Goal: Ask a question

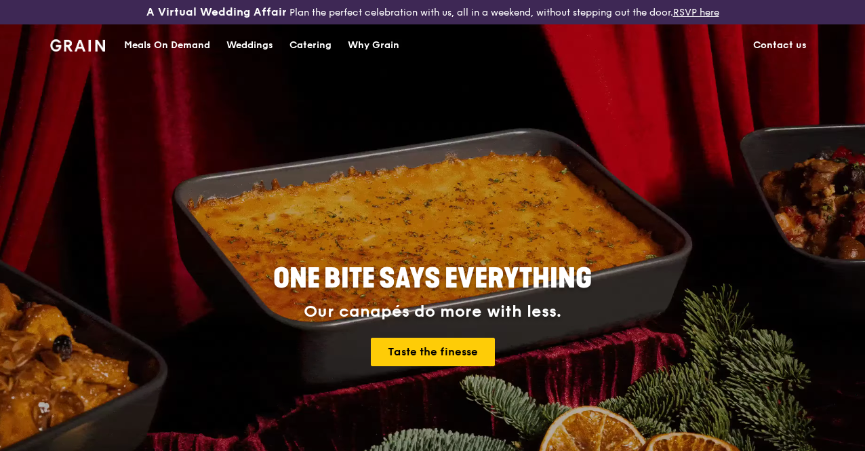
scroll to position [339, 0]
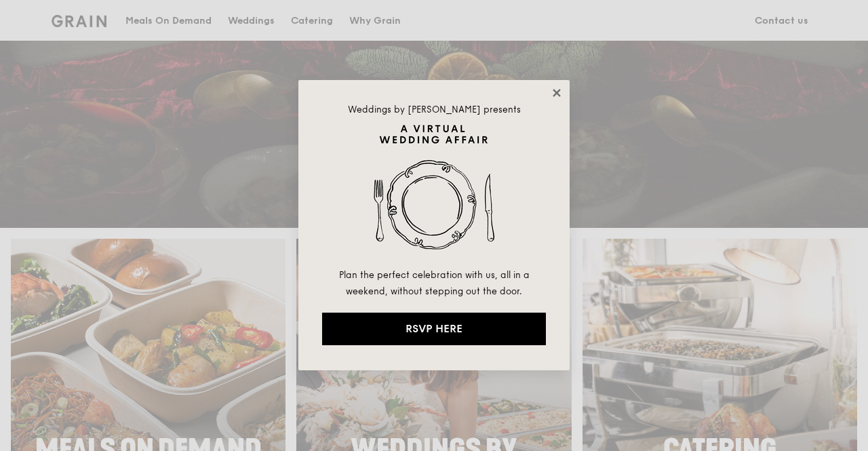
click at [556, 91] on icon at bounding box center [557, 93] width 12 height 12
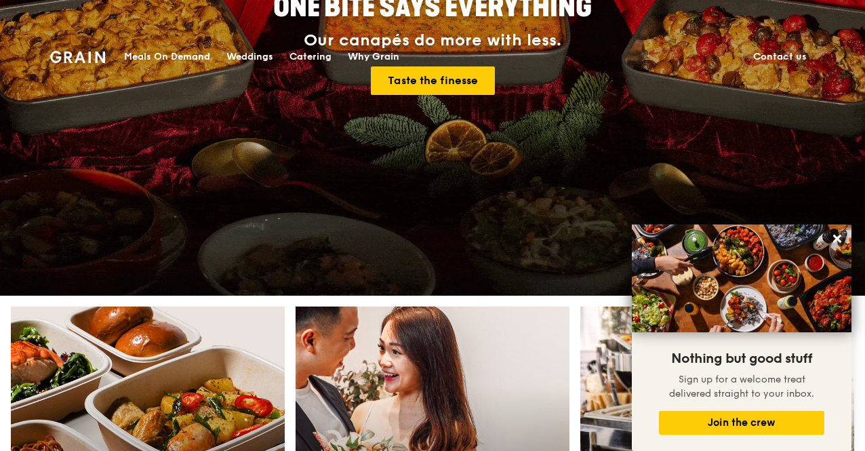
scroll to position [0, 0]
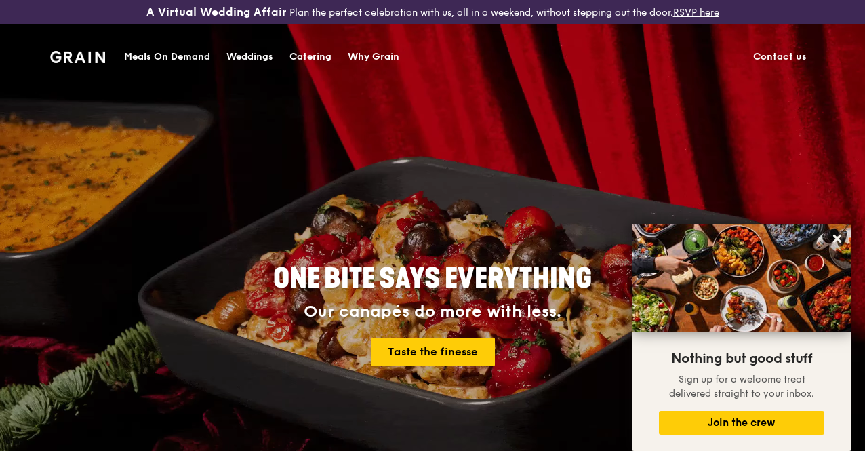
click at [784, 52] on link "Contact us" at bounding box center [780, 57] width 70 height 41
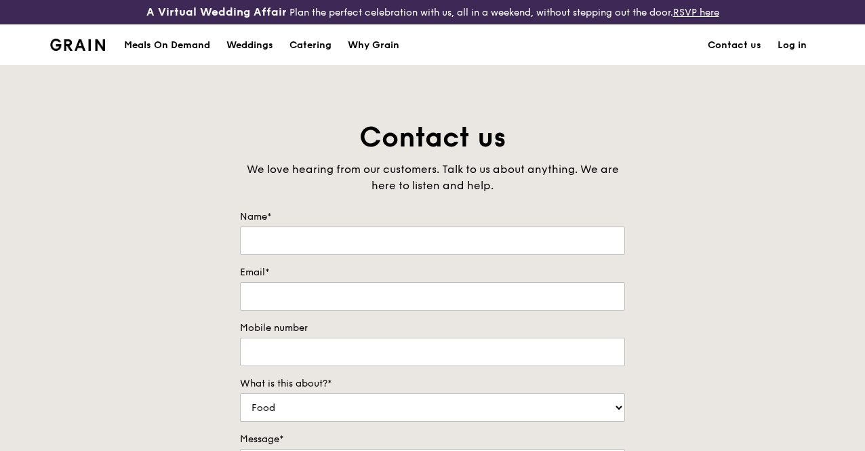
click at [467, 237] on div "Name*" at bounding box center [432, 232] width 385 height 45
click at [427, 238] on input "Name*" at bounding box center [432, 240] width 385 height 28
type input "[PERSON_NAME]"
type input "w"
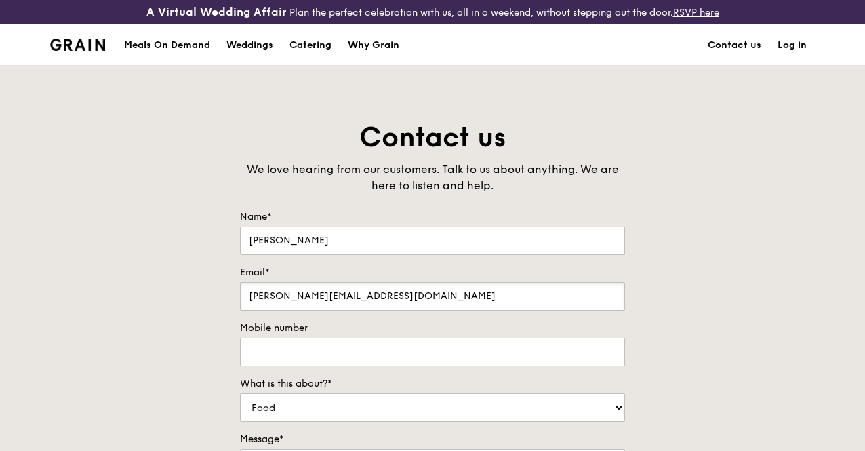
scroll to position [271, 0]
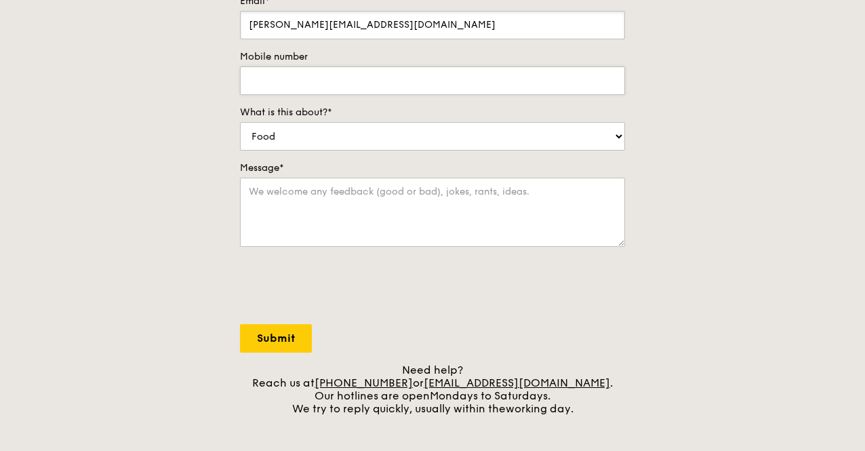
type input "[PERSON_NAME][EMAIL_ADDRESS][DOMAIN_NAME]"
click at [399, 132] on select "Food Service Billing/Payment Catering Others" at bounding box center [432, 136] width 385 height 28
click at [396, 85] on input "Mobile number" at bounding box center [432, 80] width 385 height 28
click at [396, 87] on input "Mobile number" at bounding box center [432, 80] width 385 height 28
type input "98321652"
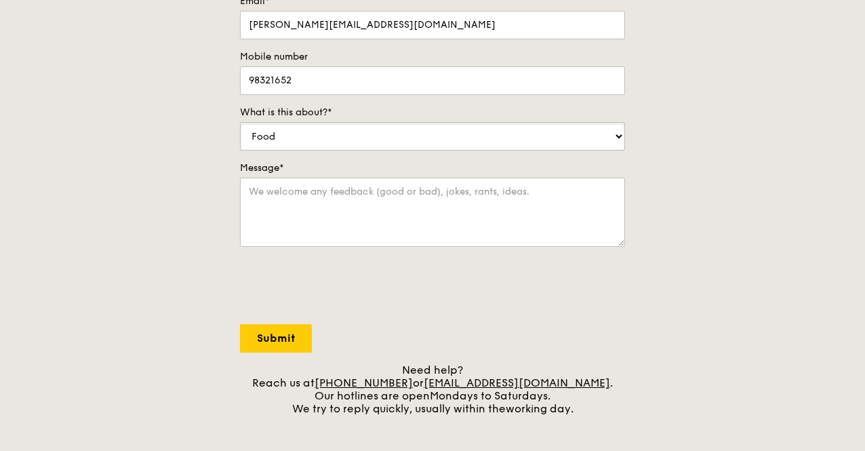
click at [429, 138] on select "Food Service Billing/Payment Catering Others" at bounding box center [432, 136] width 385 height 28
click at [240, 132] on select "Food Service Billing/Payment Catering Others" at bounding box center [432, 136] width 385 height 28
click at [388, 218] on textarea "Message*" at bounding box center [432, 212] width 385 height 69
type textarea "A"
type textarea "Intend to order for delivery. Are there any chicken breast meat options?"
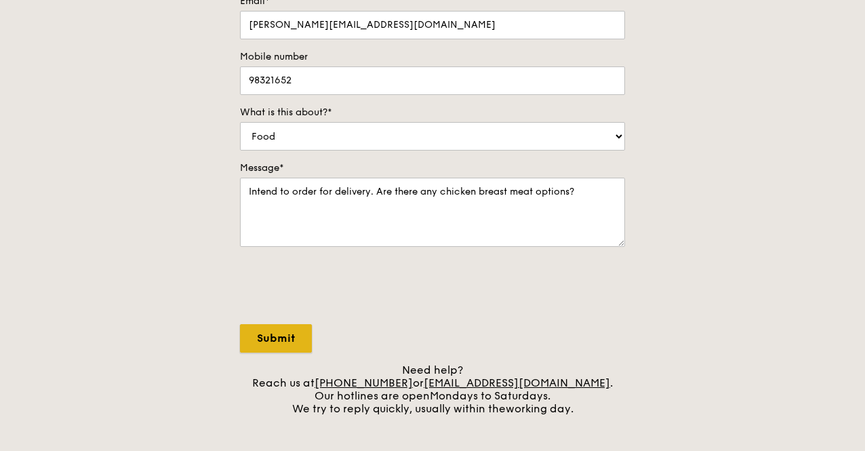
drag, startPoint x: 285, startPoint y: 343, endPoint x: 302, endPoint y: 348, distance: 18.3
click at [286, 344] on input "Submit" at bounding box center [276, 338] width 72 height 28
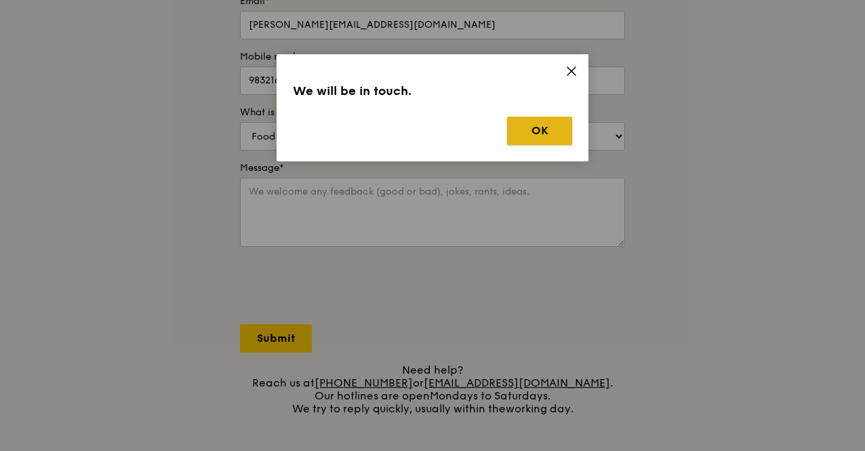
click at [537, 129] on button "OK" at bounding box center [539, 131] width 65 height 28
